Goal: Register for event/course

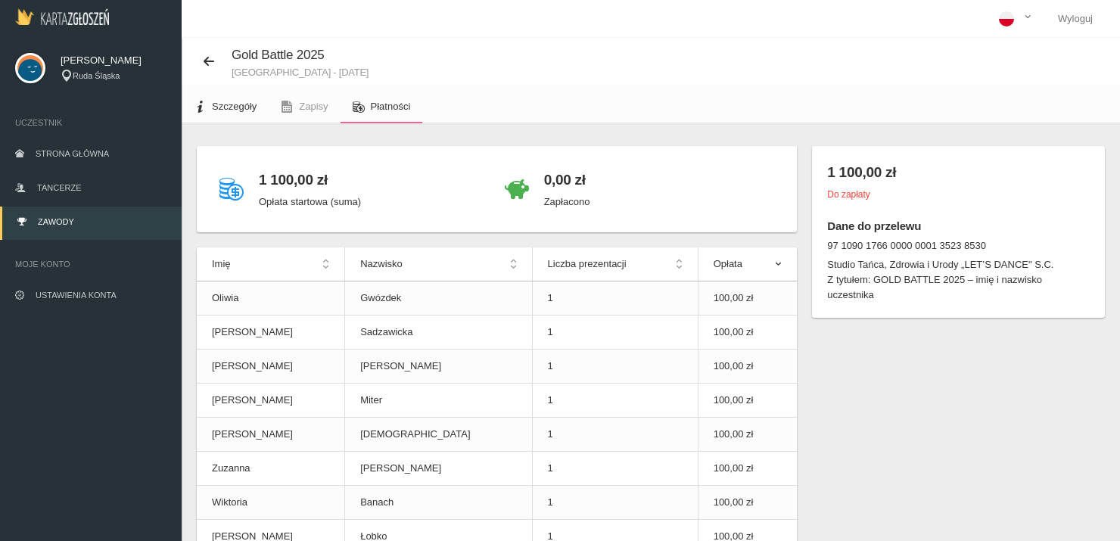
click at [207, 104] on link "Szczegóły" at bounding box center [225, 106] width 87 height 33
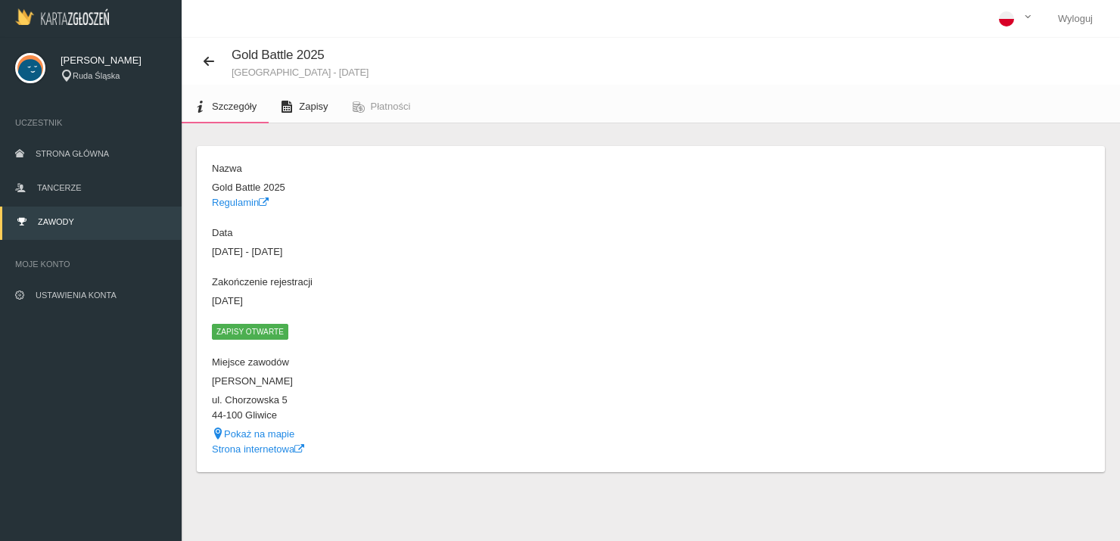
click at [284, 120] on link "Zapisy" at bounding box center [304, 106] width 71 height 33
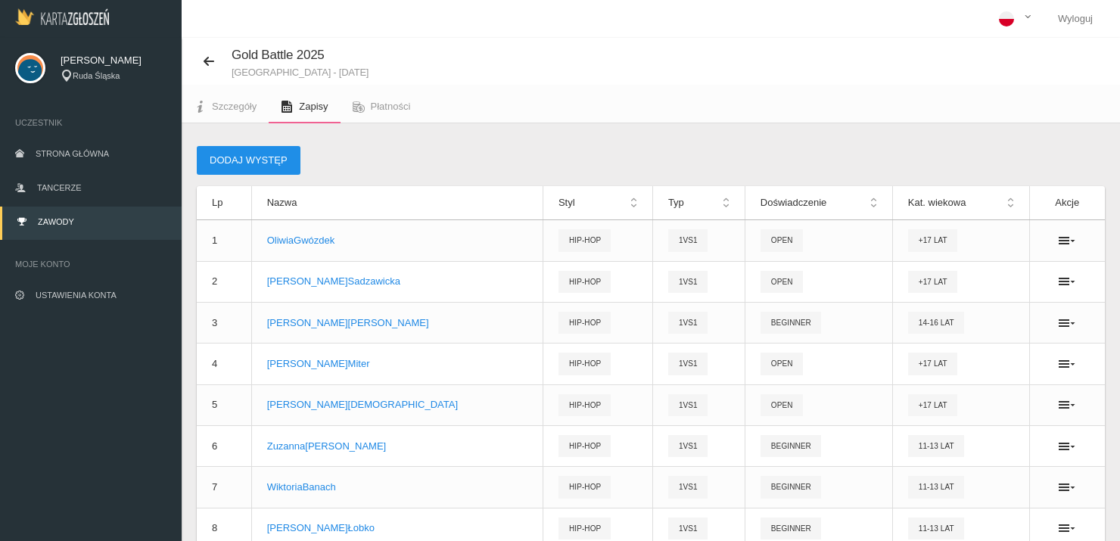
click at [247, 154] on button "Dodaj występ" at bounding box center [249, 160] width 104 height 29
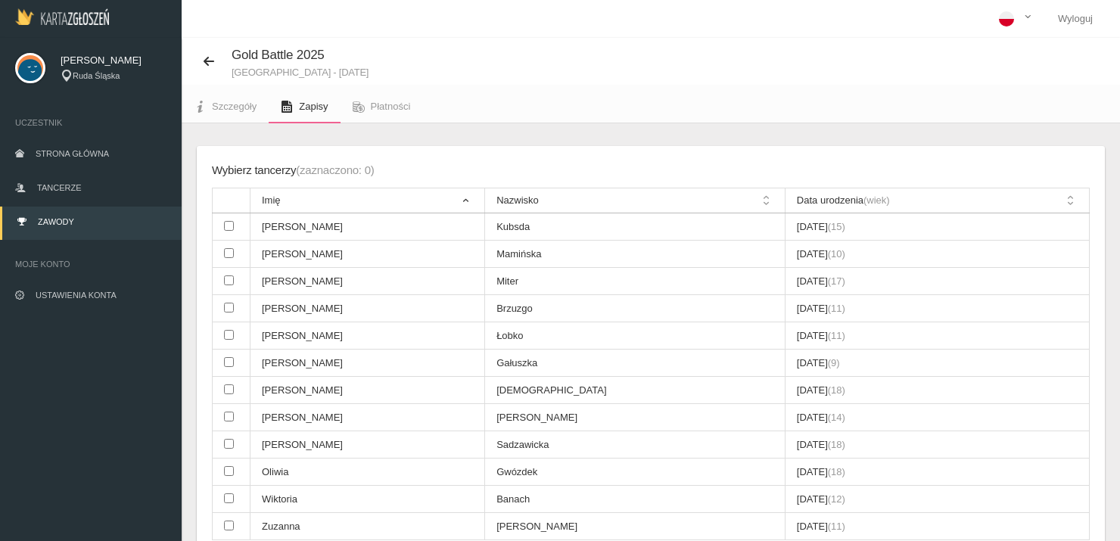
click at [285, 111] on icon at bounding box center [287, 107] width 12 height 12
click at [248, 102] on span "Szczegóły" at bounding box center [234, 106] width 45 height 11
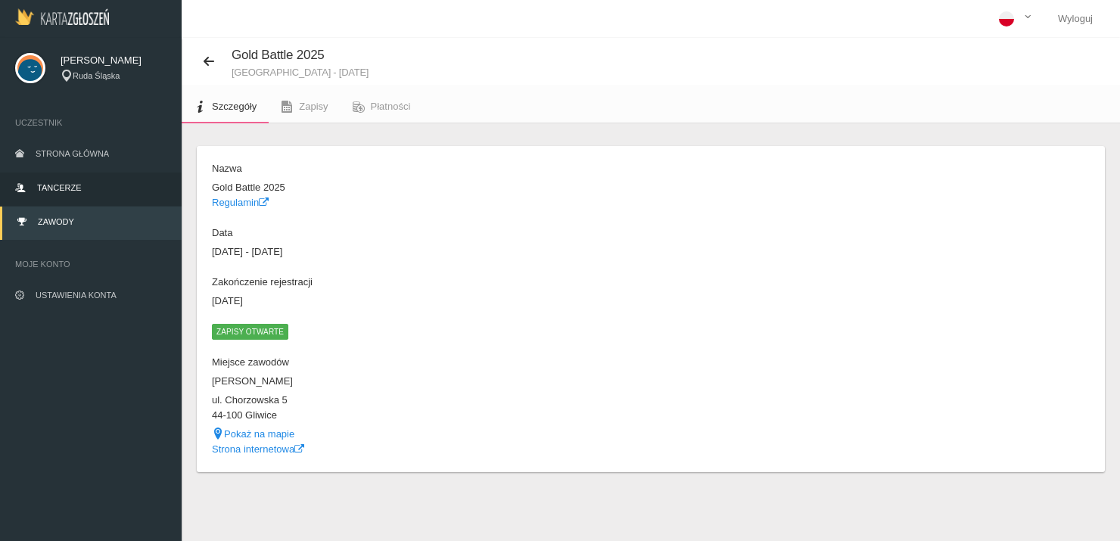
click at [88, 176] on link "Tancerze" at bounding box center [91, 189] width 182 height 33
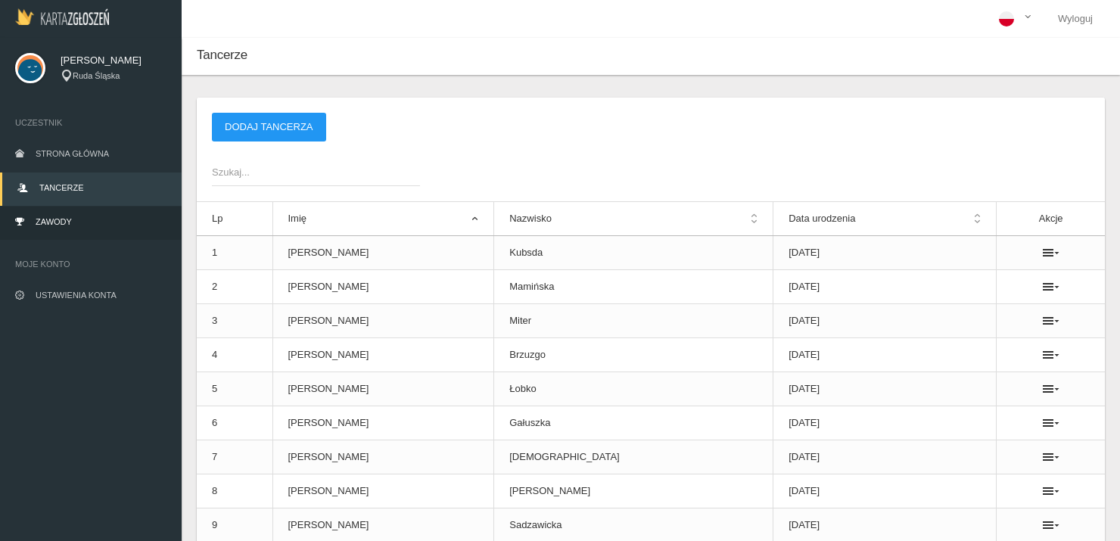
click at [93, 216] on link "Zawody" at bounding box center [91, 223] width 182 height 33
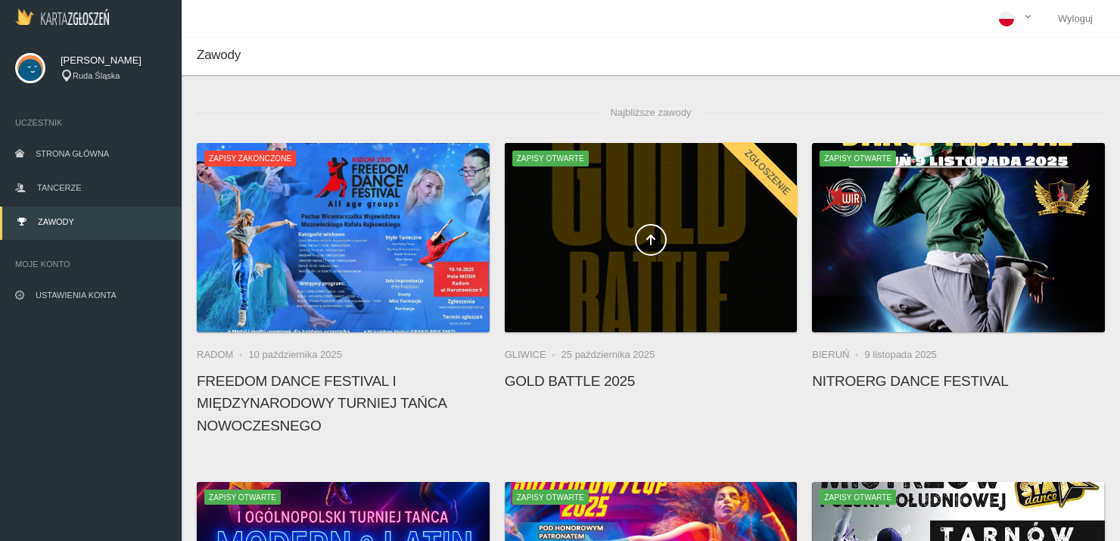
click at [676, 213] on div at bounding box center [651, 237] width 293 height 189
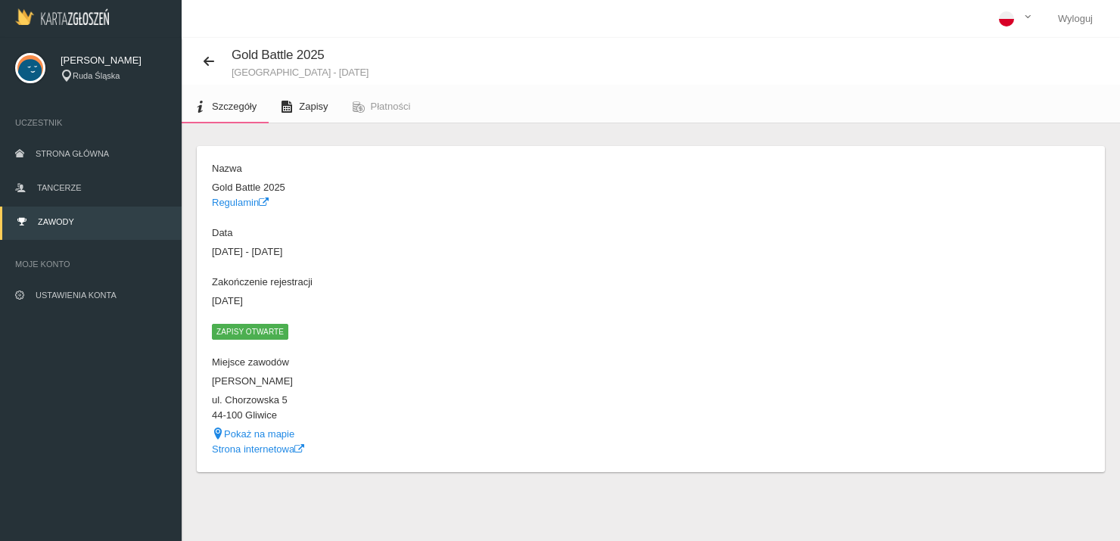
click at [315, 105] on span "Zapisy" at bounding box center [313, 106] width 29 height 11
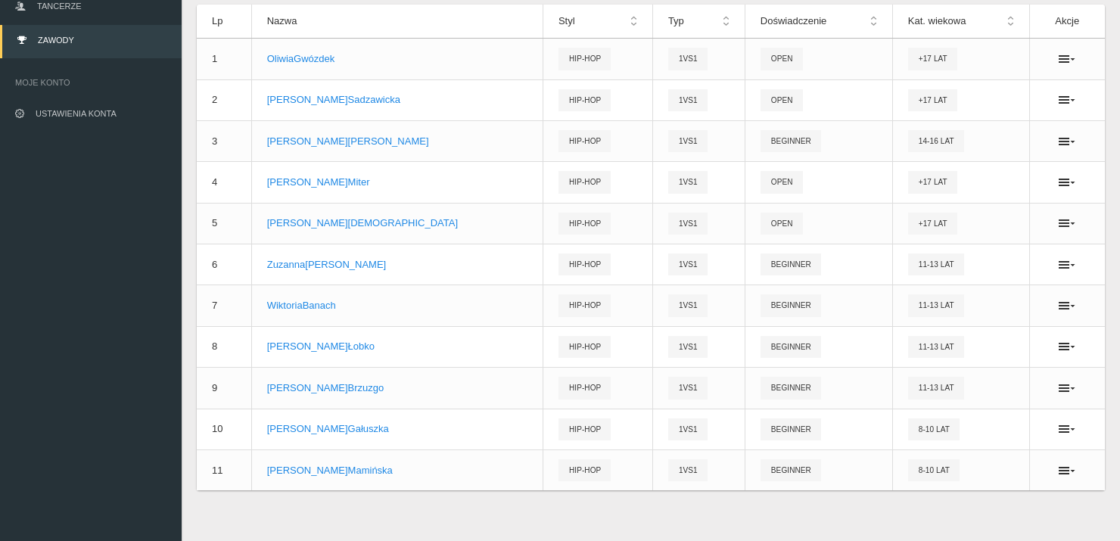
scroll to position [186, 0]
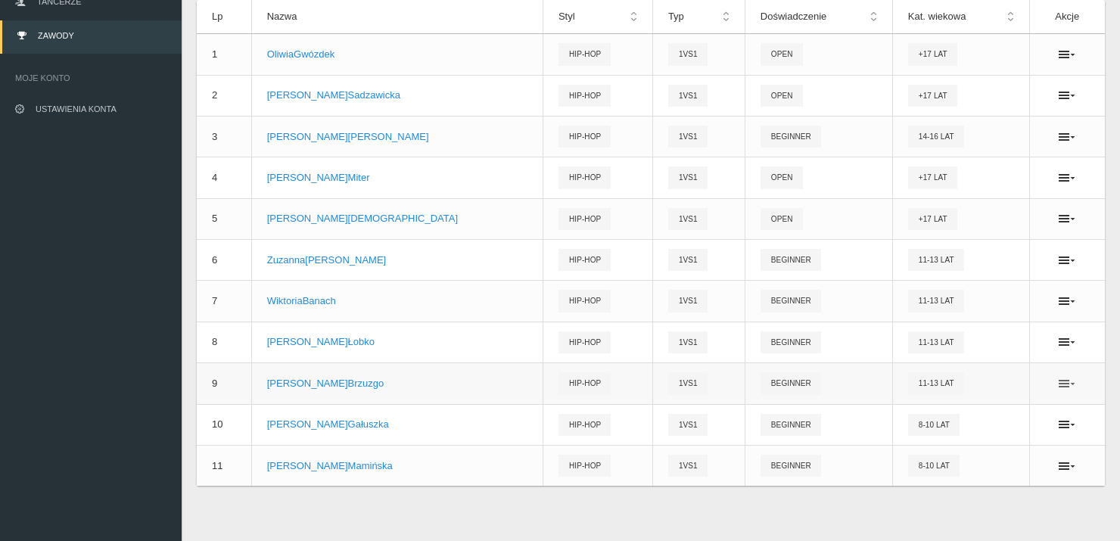
click at [1070, 381] on icon at bounding box center [1067, 384] width 17 height 12
click at [952, 435] on link "Usuń" at bounding box center [991, 434] width 151 height 27
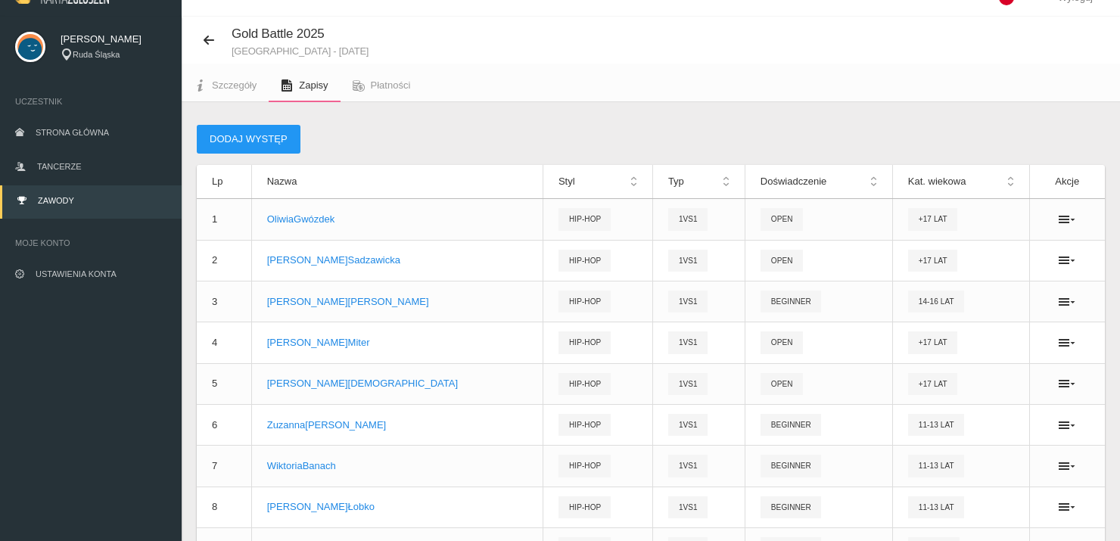
scroll to position [14, 0]
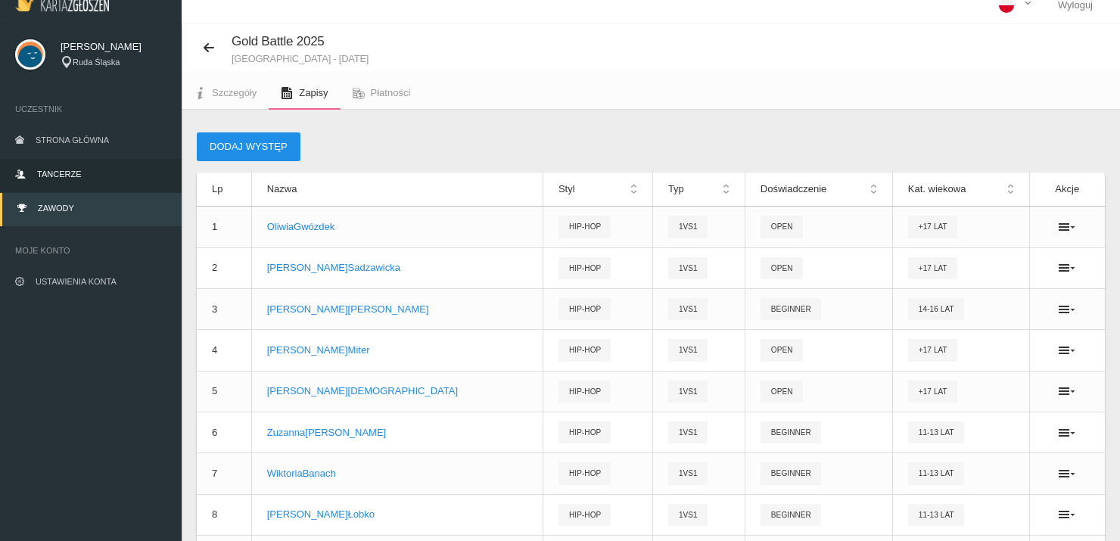
drag, startPoint x: 271, startPoint y: 132, endPoint x: 118, endPoint y: 178, distance: 159.4
click at [118, 176] on div "[PERSON_NAME] Ruda Śląska Uczestnik Strona główna Tancerze Zawody Moje konto Us…" at bounding box center [560, 351] width 1120 height 654
click at [113, 179] on link "Tancerze" at bounding box center [91, 175] width 182 height 33
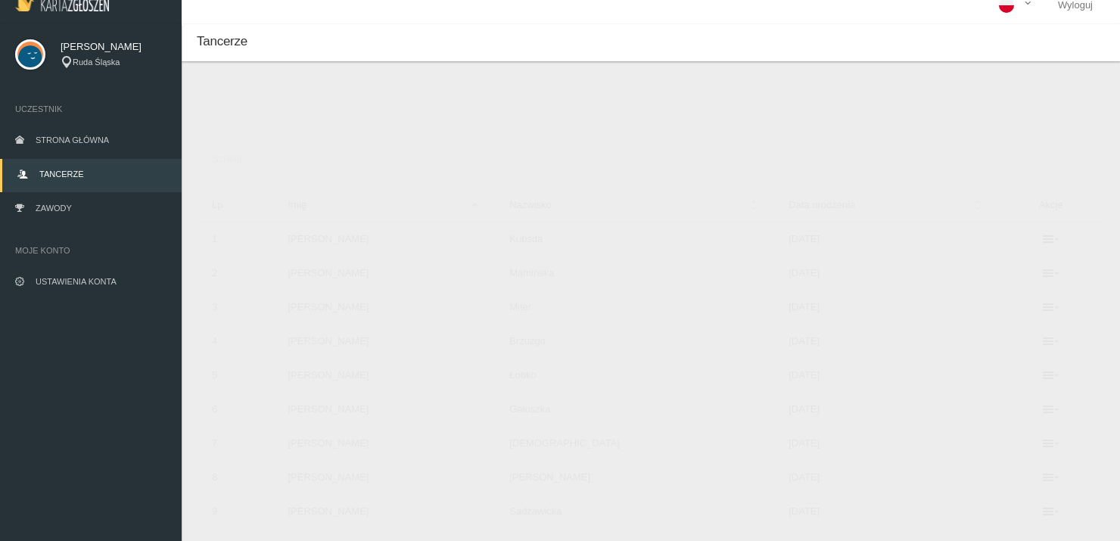
click at [265, 108] on button "Dodaj tancerza" at bounding box center [269, 113] width 114 height 29
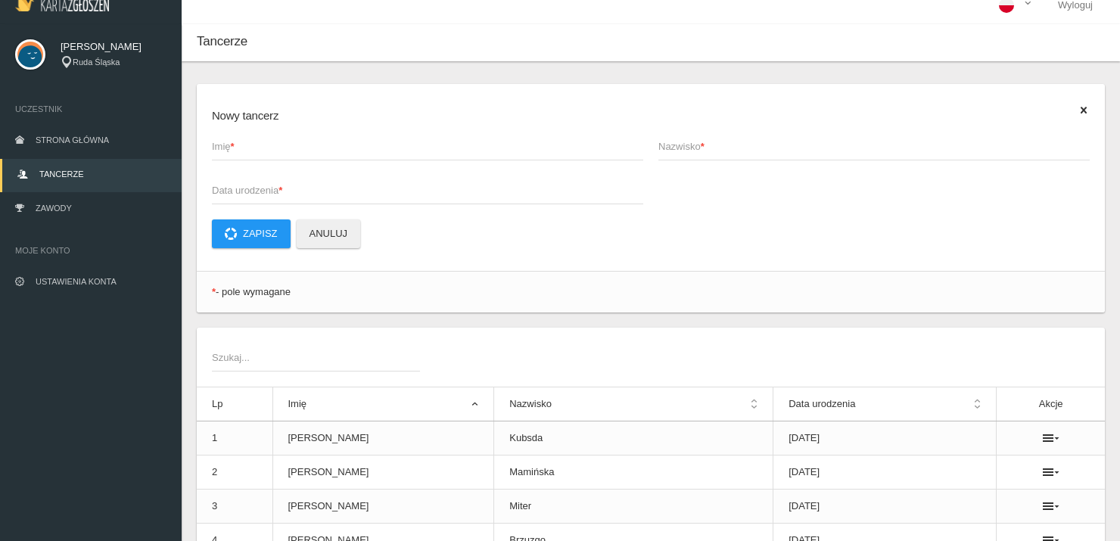
click at [314, 160] on app-labeled-field "Imię *" at bounding box center [427, 154] width 446 height 44
click at [301, 148] on span "Imię *" at bounding box center [420, 146] width 416 height 15
click at [301, 148] on input "Imię *" at bounding box center [427, 146] width 431 height 29
type input "[PERSON_NAME]"
click at [676, 141] on span "Nazwisko *" at bounding box center [866, 146] width 416 height 15
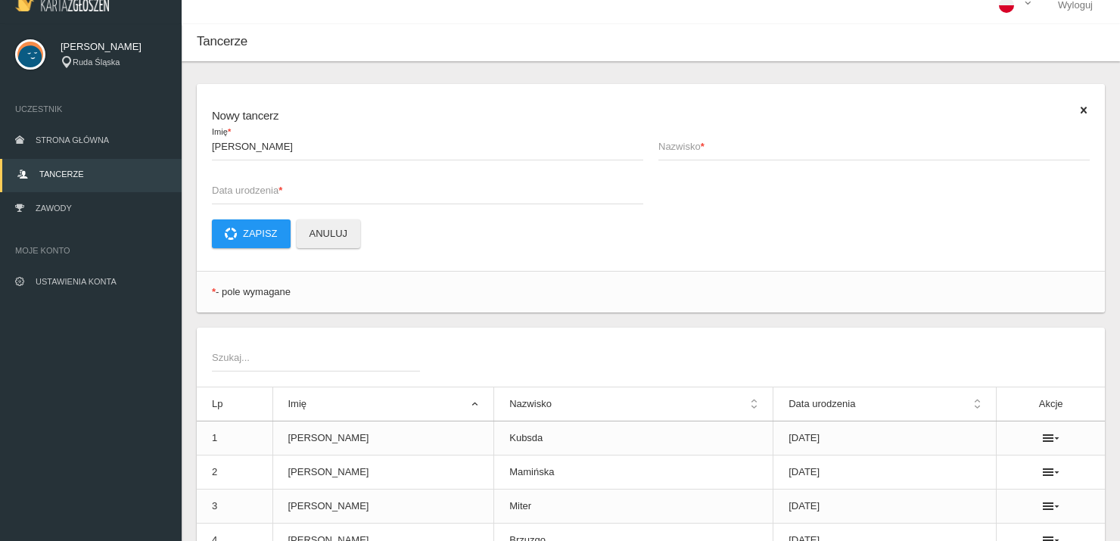
click at [676, 141] on input "Nazwisko *" at bounding box center [873, 146] width 431 height 29
type input "Grzybek"
click at [452, 188] on span "Data urodzenia *" at bounding box center [420, 190] width 416 height 15
click at [452, 188] on input "Data urodzenia *" at bounding box center [427, 190] width 431 height 29
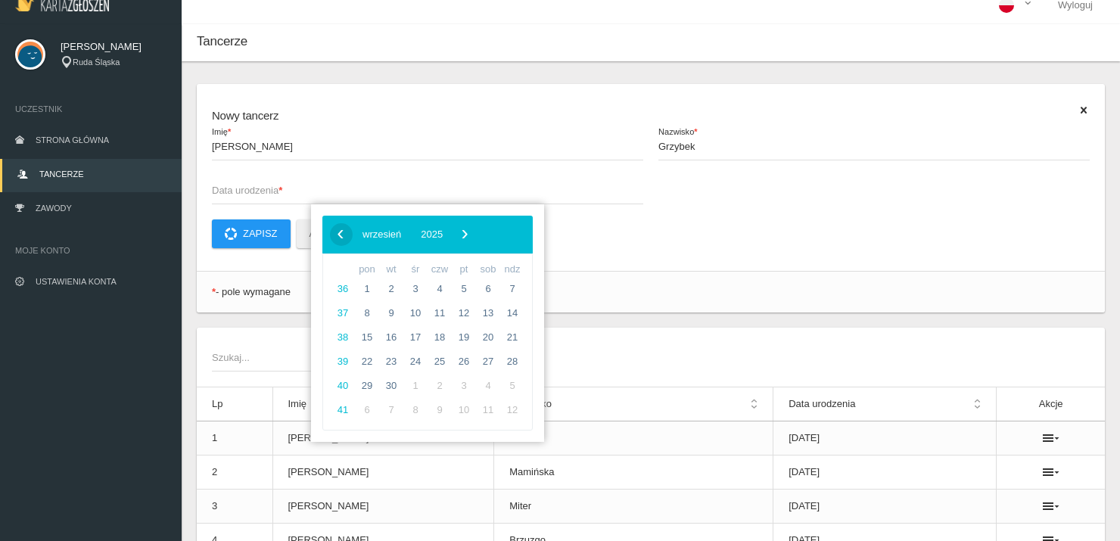
click at [347, 233] on span "‹" at bounding box center [340, 233] width 23 height 23
click at [449, 236] on button "2025" at bounding box center [428, 234] width 42 height 23
click at [340, 235] on span "‹" at bounding box center [340, 233] width 23 height 23
click at [513, 362] on span "2013" at bounding box center [500, 361] width 35 height 35
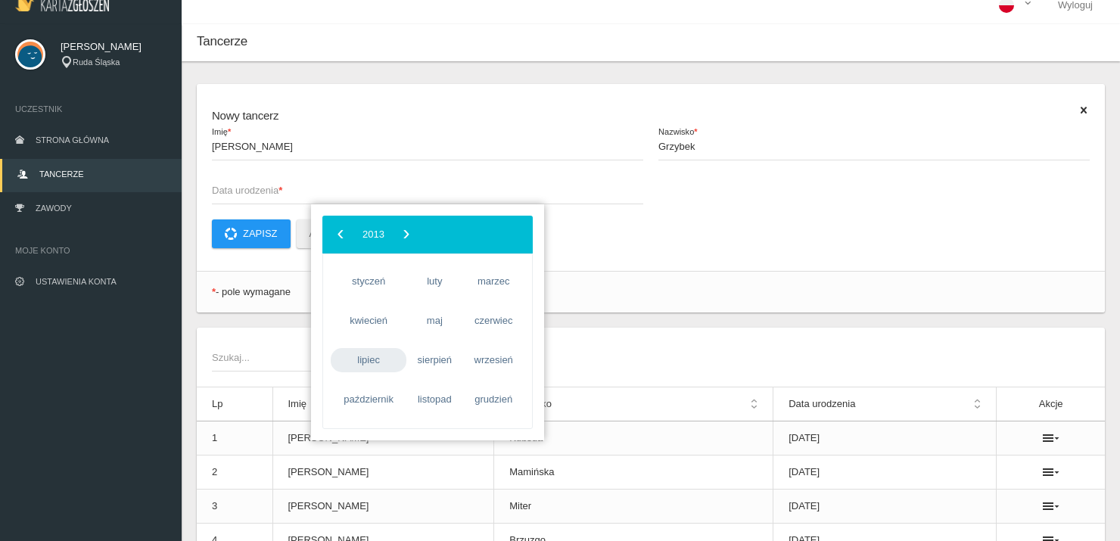
click at [368, 362] on span "lipiec" at bounding box center [369, 360] width 76 height 24
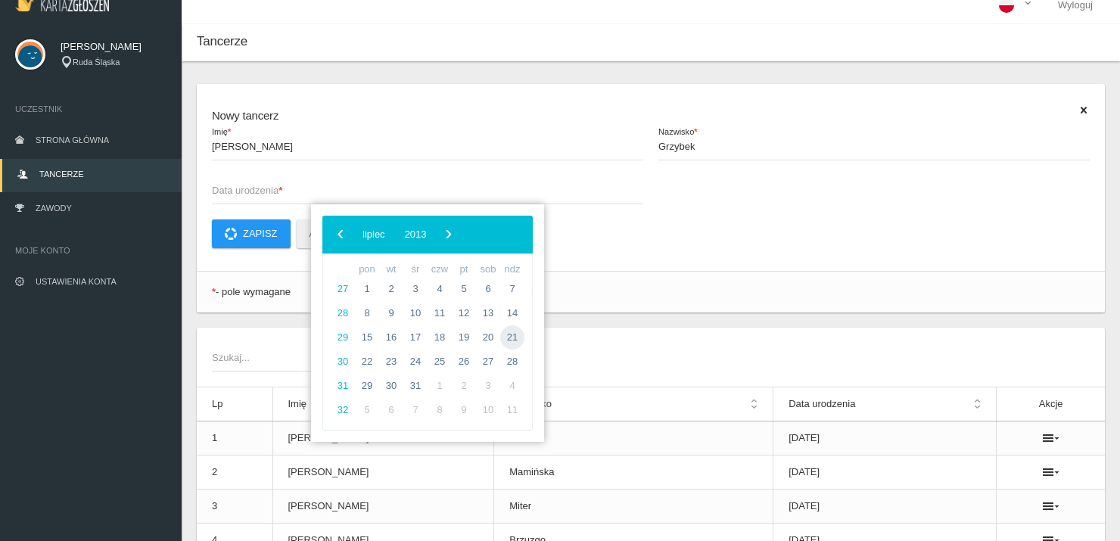
click at [510, 339] on span "21" at bounding box center [512, 337] width 24 height 24
type input "[DATE]"
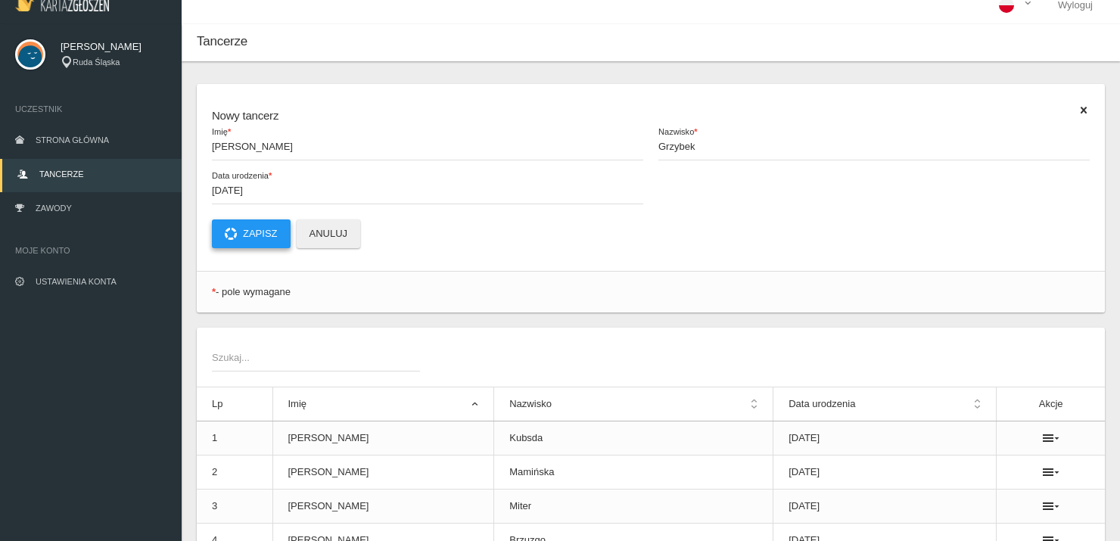
click at [244, 232] on button "Zapisz" at bounding box center [251, 233] width 79 height 29
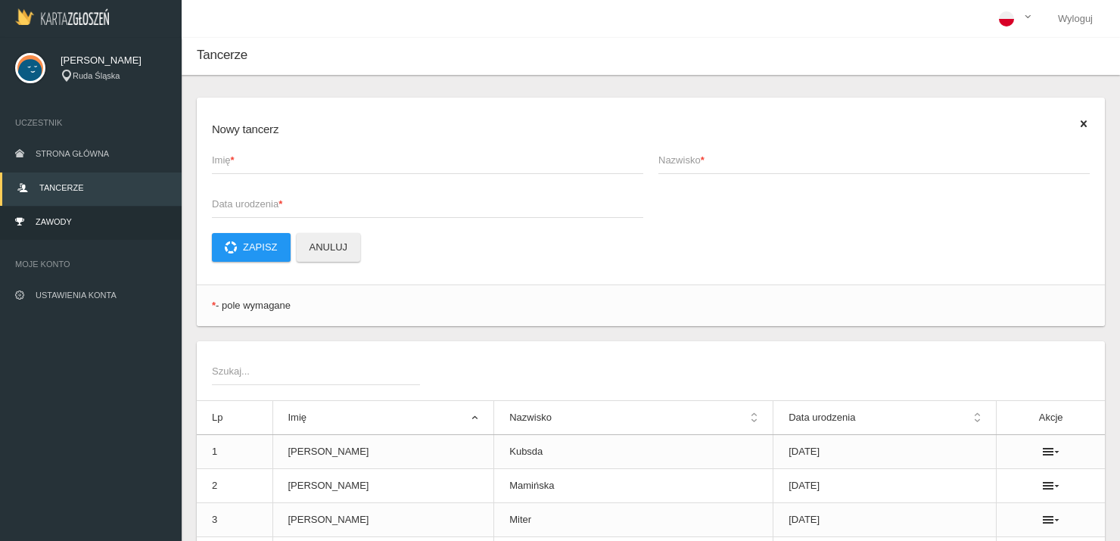
click at [47, 227] on link "Zawody" at bounding box center [91, 223] width 182 height 33
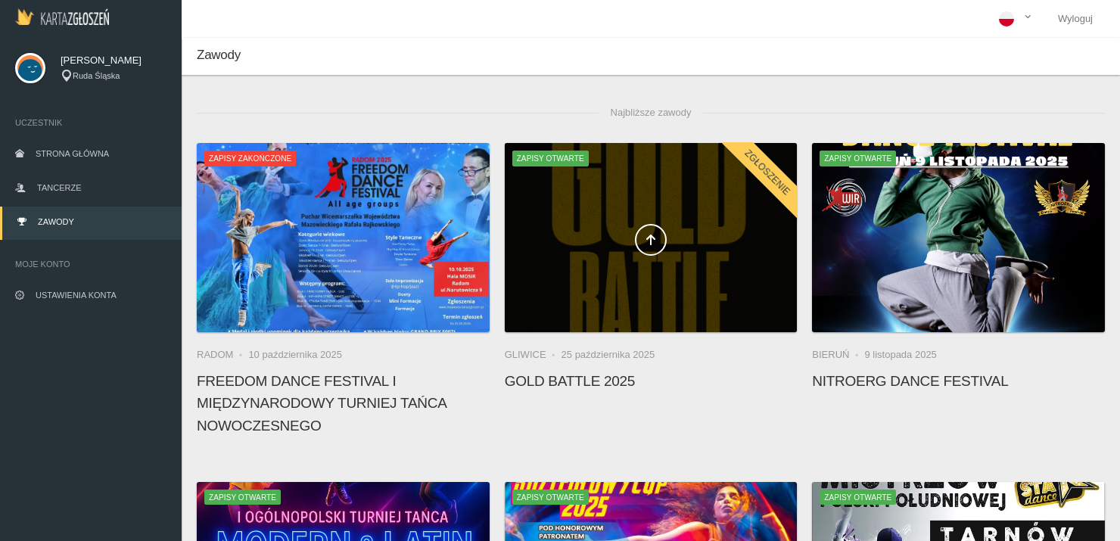
click at [627, 172] on div at bounding box center [651, 237] width 293 height 189
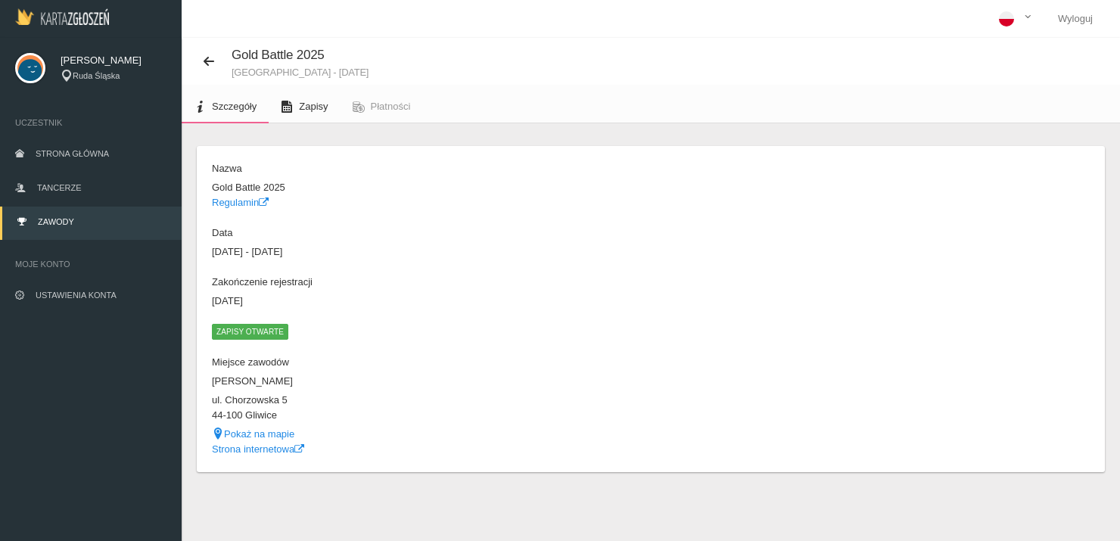
click at [322, 110] on span "Zapisy" at bounding box center [313, 106] width 29 height 11
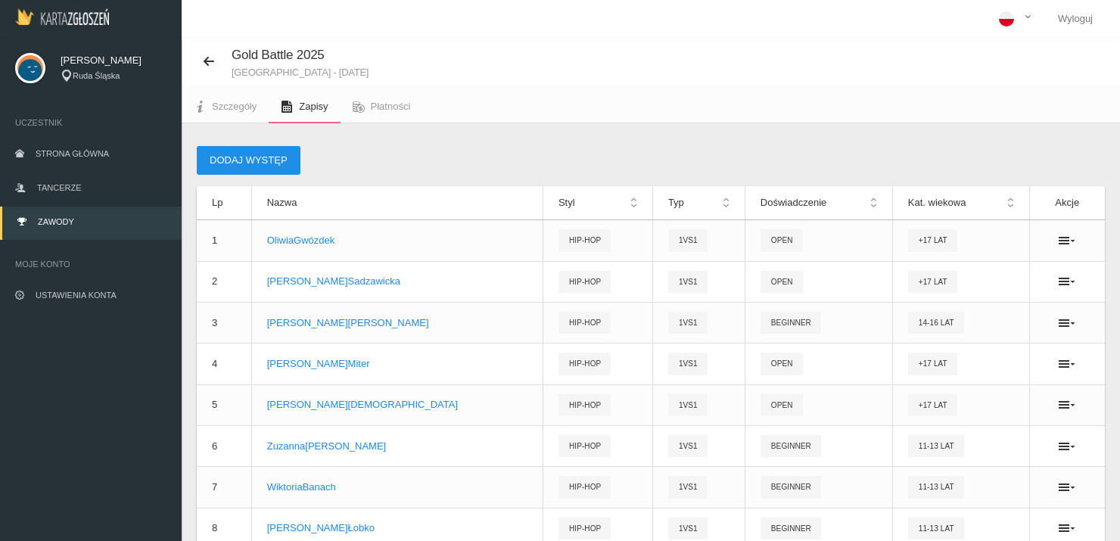
click at [231, 169] on button "Dodaj występ" at bounding box center [249, 160] width 104 height 29
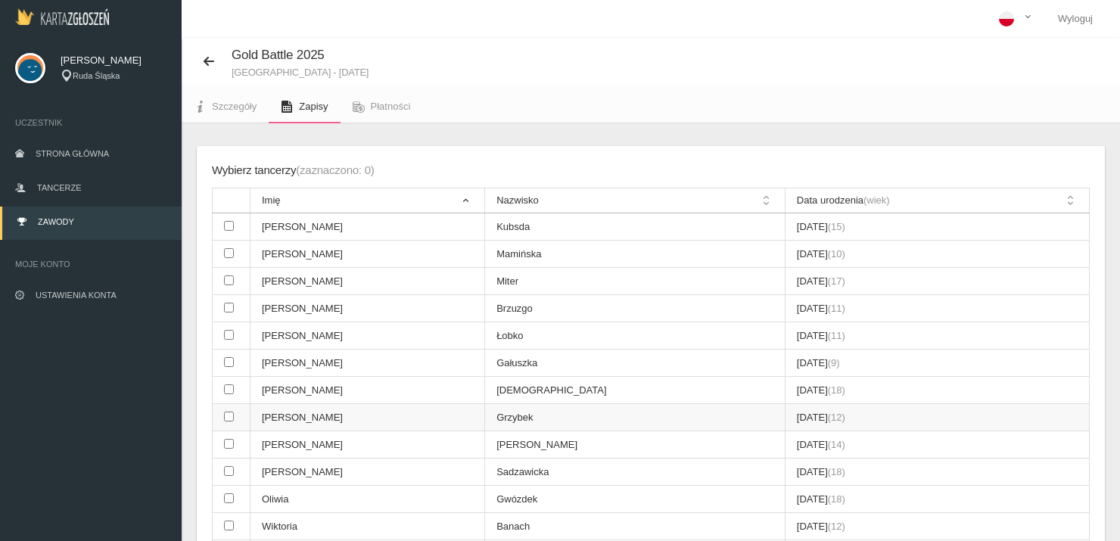
click at [229, 413] on input "checkbox" at bounding box center [229, 417] width 10 height 10
checkbox input "true"
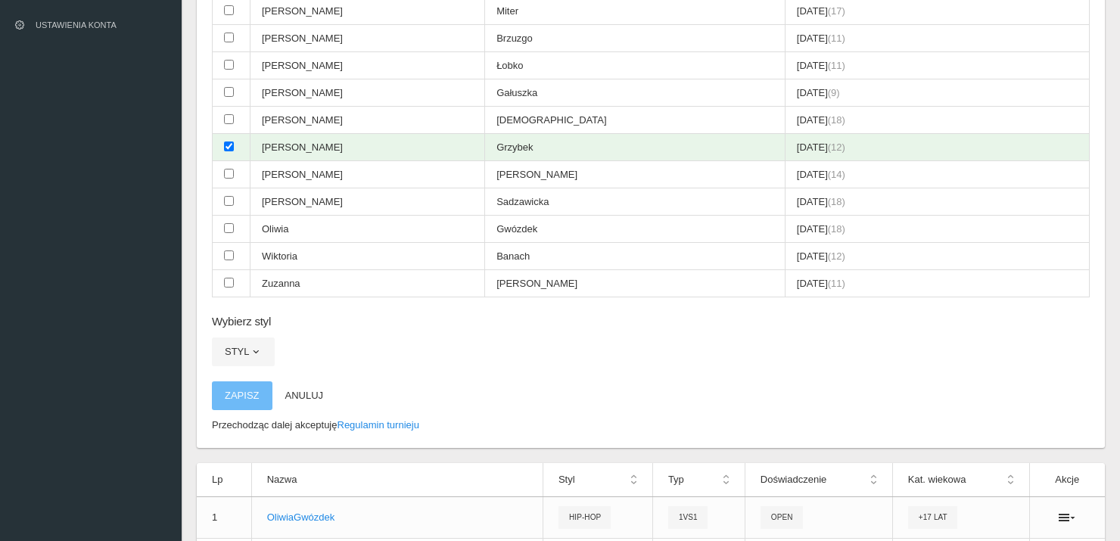
scroll to position [297, 0]
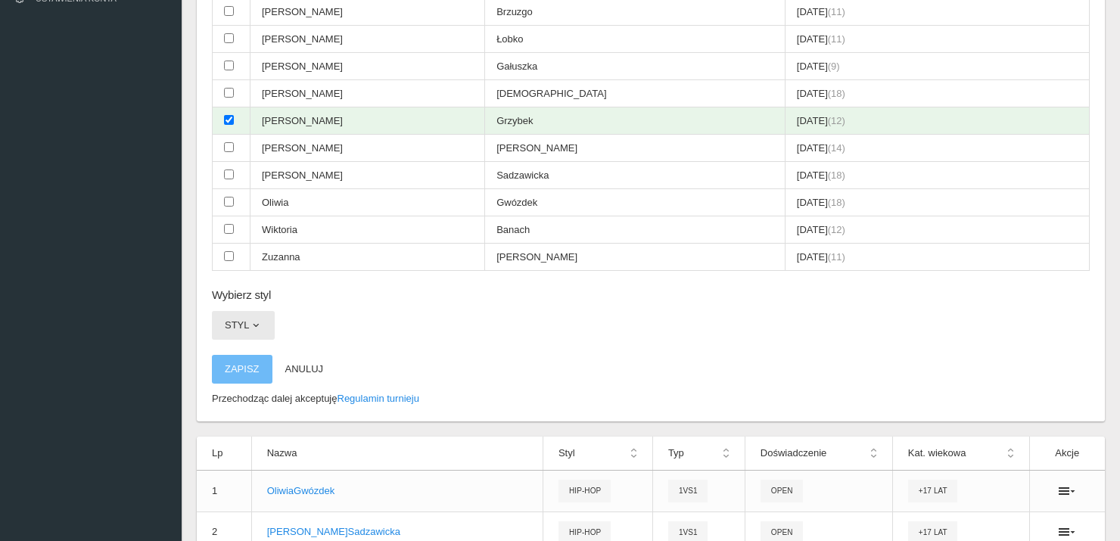
click at [250, 319] on span "button" at bounding box center [256, 325] width 12 height 12
click at [275, 413] on link "Hip-hop" at bounding box center [280, 416] width 136 height 27
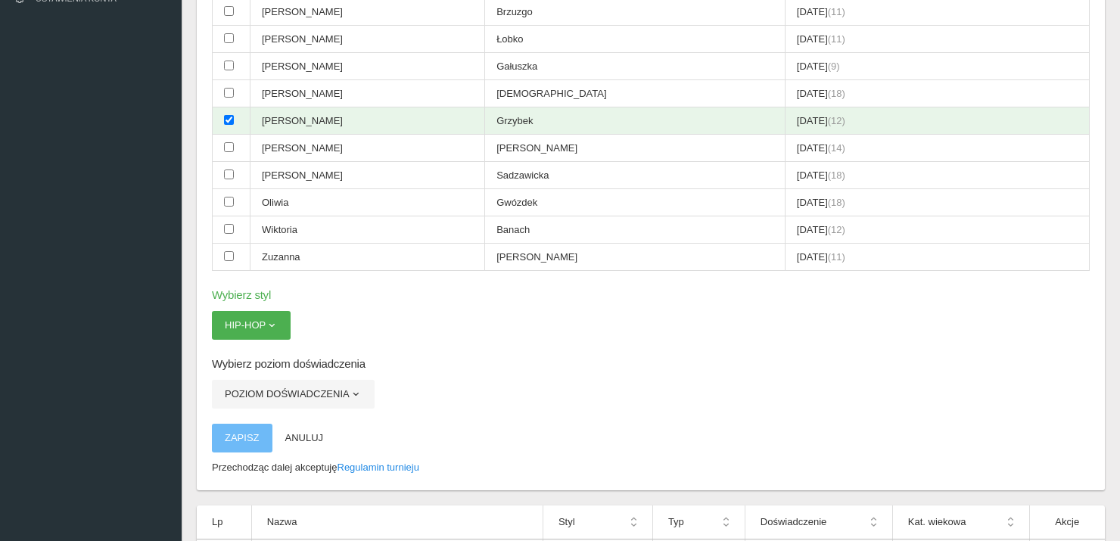
click at [267, 370] on div "Wybierz tancerzy (zaznaczono: 1) 1vs1 11-13 lat Imię Nazwisko Data urodzenia (w…" at bounding box center [651, 169] width 908 height 641
click at [268, 384] on button "Poziom doświadczenia" at bounding box center [293, 394] width 163 height 29
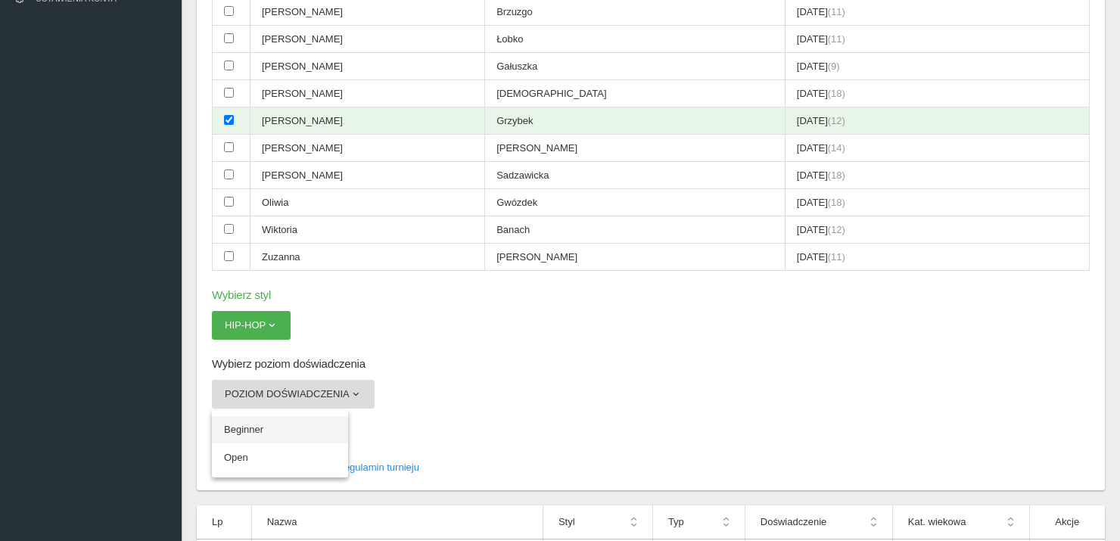
click at [262, 416] on link "Beginner" at bounding box center [280, 429] width 136 height 27
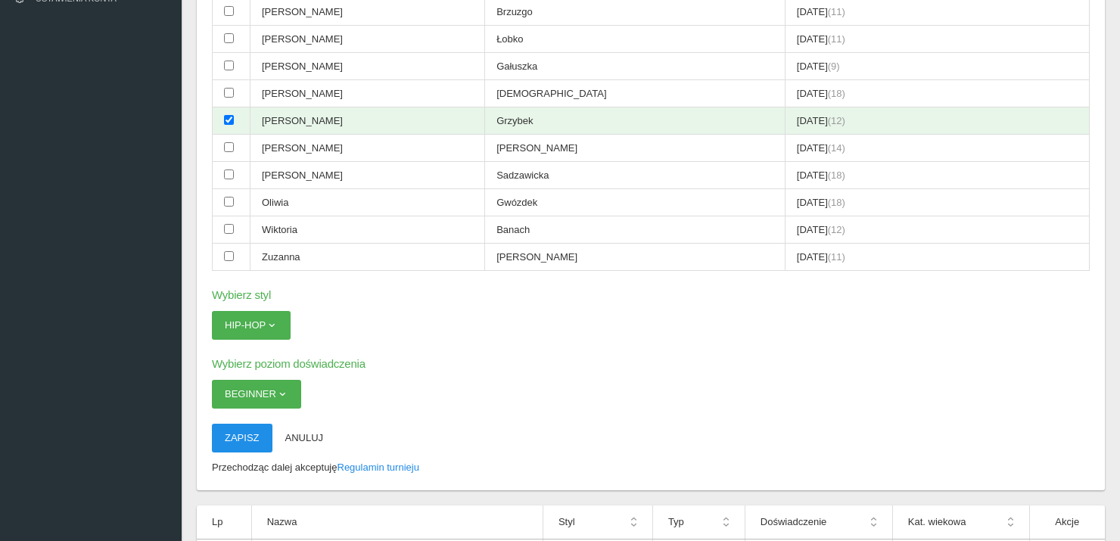
click at [242, 437] on button "Zapisz" at bounding box center [242, 438] width 61 height 29
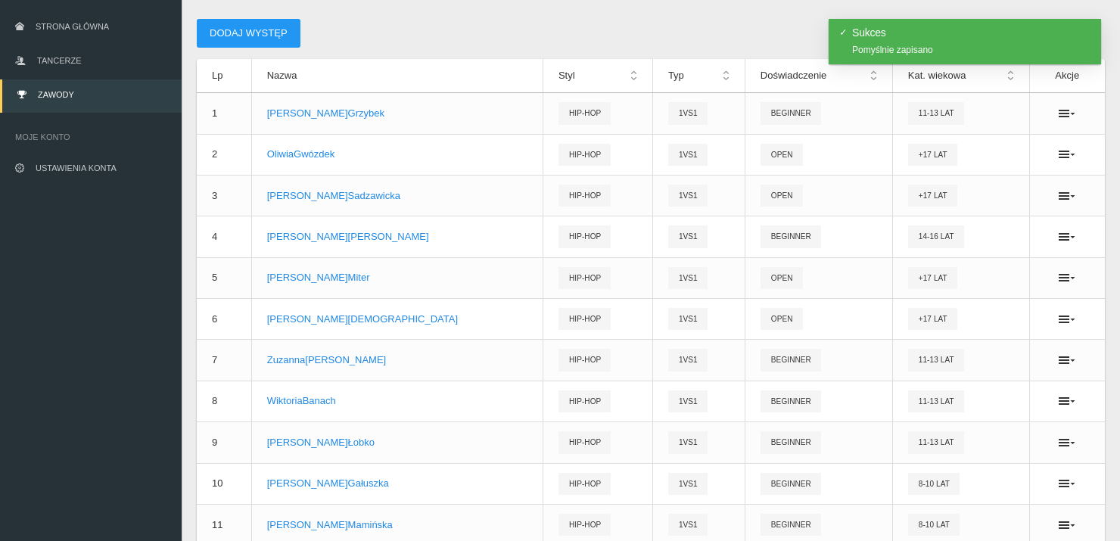
scroll to position [129, 0]
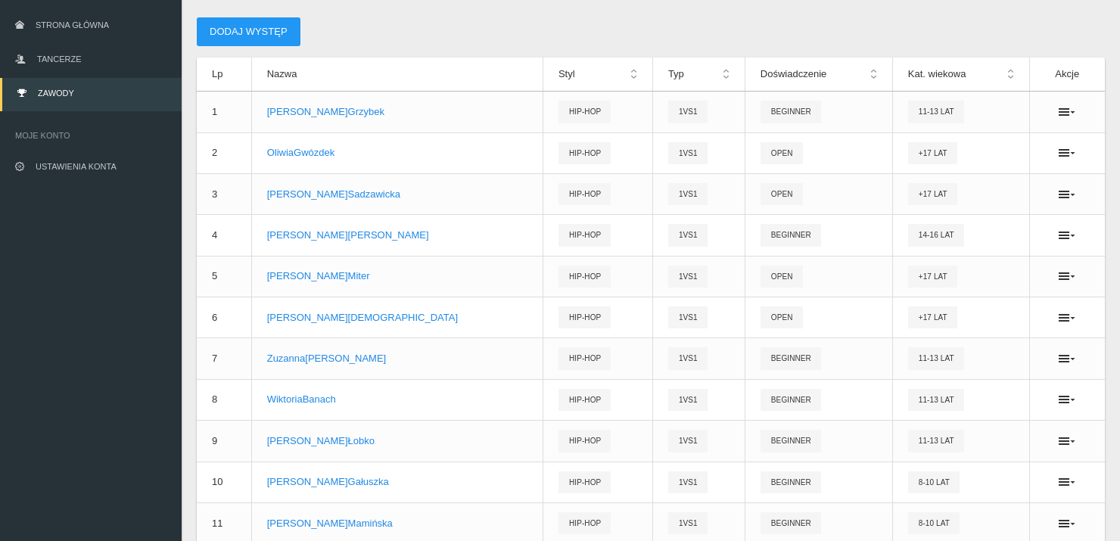
click at [543, 66] on th "Styl" at bounding box center [598, 75] width 110 height 34
